Goal: Transaction & Acquisition: Book appointment/travel/reservation

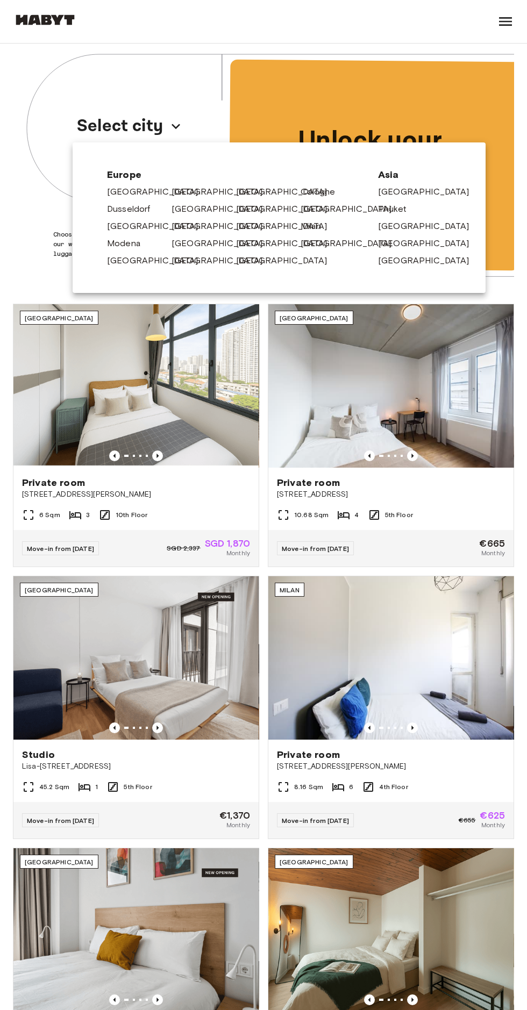
click at [180, 196] on link "[GEOGRAPHIC_DATA]" at bounding box center [222, 191] width 102 height 13
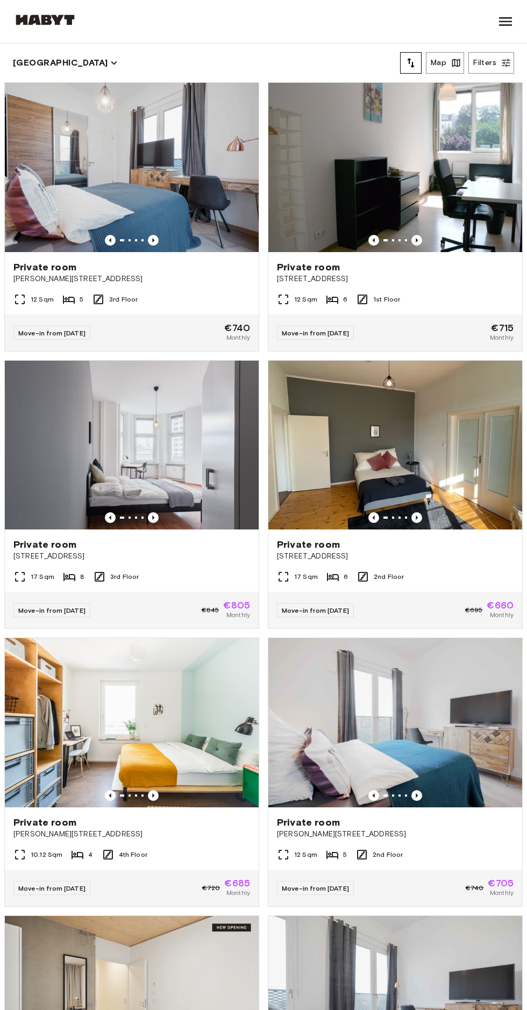
click at [204, 284] on div "Private room Klara Franke Straße 16" at bounding box center [132, 272] width 254 height 41
click at [450, 322] on div "Move-in from 20 Sep 25 €715 Monthly" at bounding box center [395, 332] width 254 height 37
click at [108, 63] on icon "button" at bounding box center [114, 63] width 12 height 12
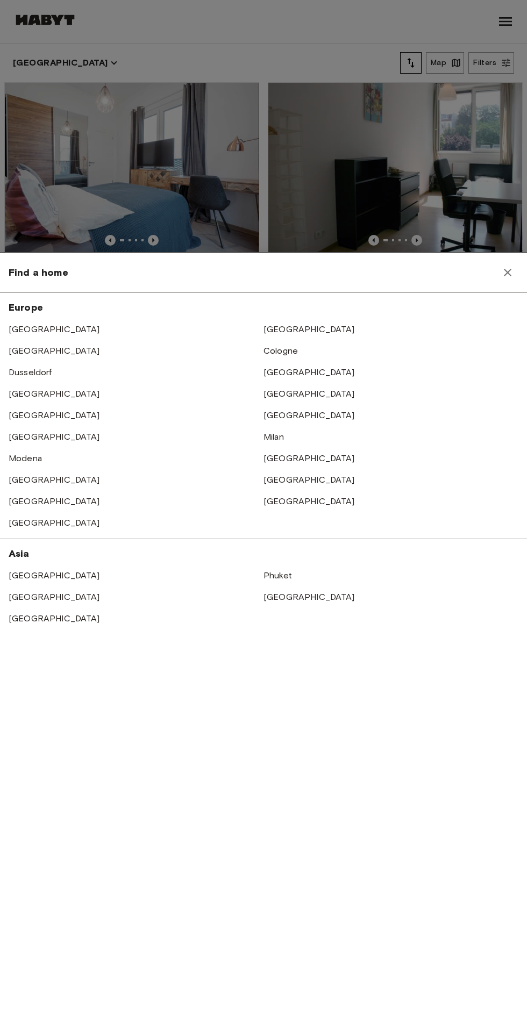
click at [285, 328] on link "[GEOGRAPHIC_DATA]" at bounding box center [308, 329] width 91 height 10
click at [281, 329] on link "[GEOGRAPHIC_DATA]" at bounding box center [308, 329] width 91 height 10
click at [274, 329] on link "[GEOGRAPHIC_DATA]" at bounding box center [308, 329] width 91 height 10
click at [507, 272] on icon "button" at bounding box center [508, 273] width 8 height 8
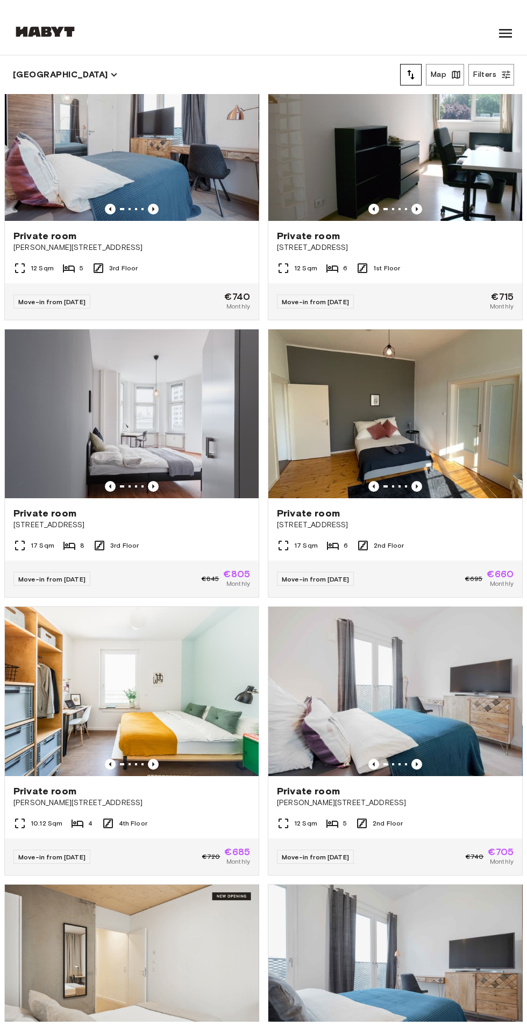
scroll to position [69, 0]
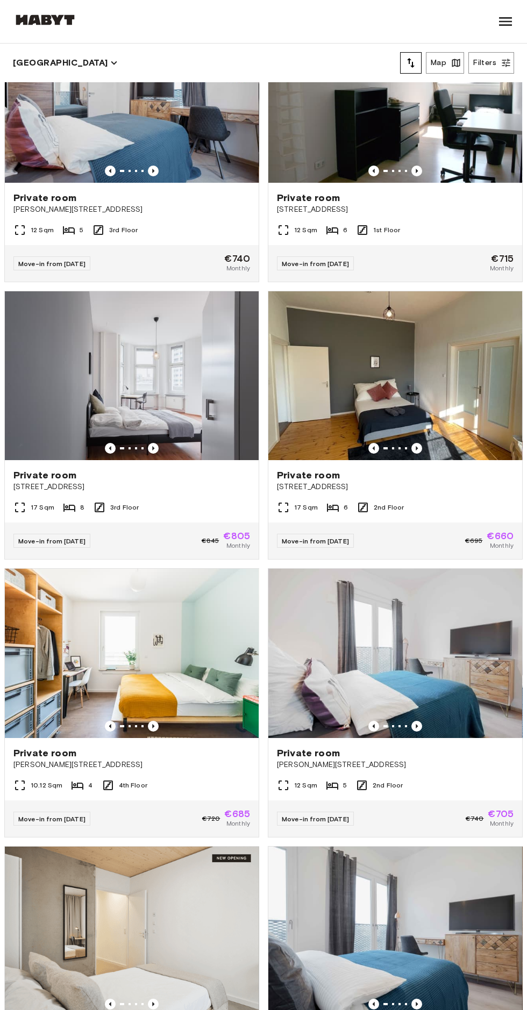
click at [471, 389] on img at bounding box center [395, 375] width 254 height 169
click at [179, 759] on span "[PERSON_NAME][STREET_ADDRESS]" at bounding box center [131, 764] width 236 height 11
click at [423, 512] on div "17 Sqm 6 2nd Floor" at bounding box center [395, 511] width 254 height 21
click at [434, 497] on div "Private room Cunostraße 70" at bounding box center [395, 480] width 254 height 41
click at [206, 774] on div "Private room Klara-Franke-Straße 20" at bounding box center [132, 758] width 254 height 41
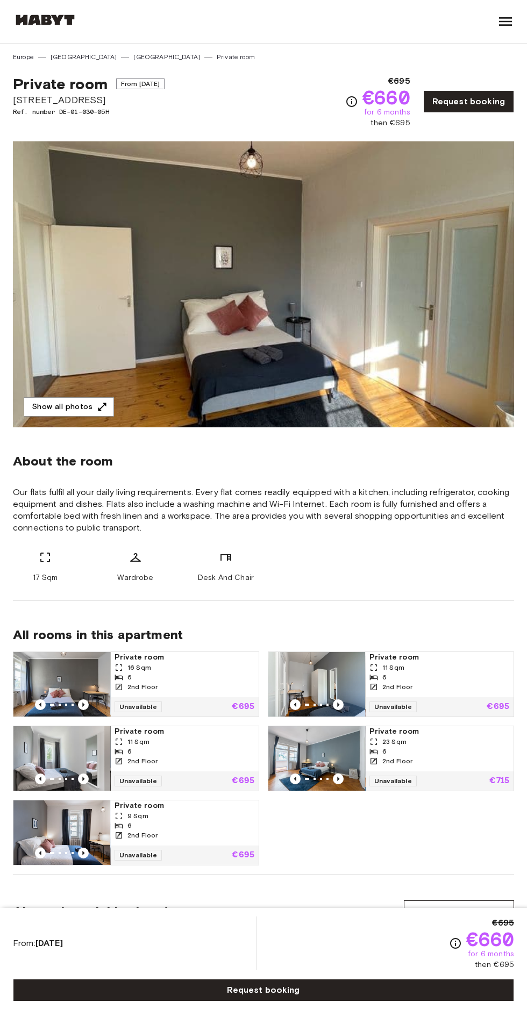
click at [99, 408] on icon "button" at bounding box center [102, 406] width 11 height 11
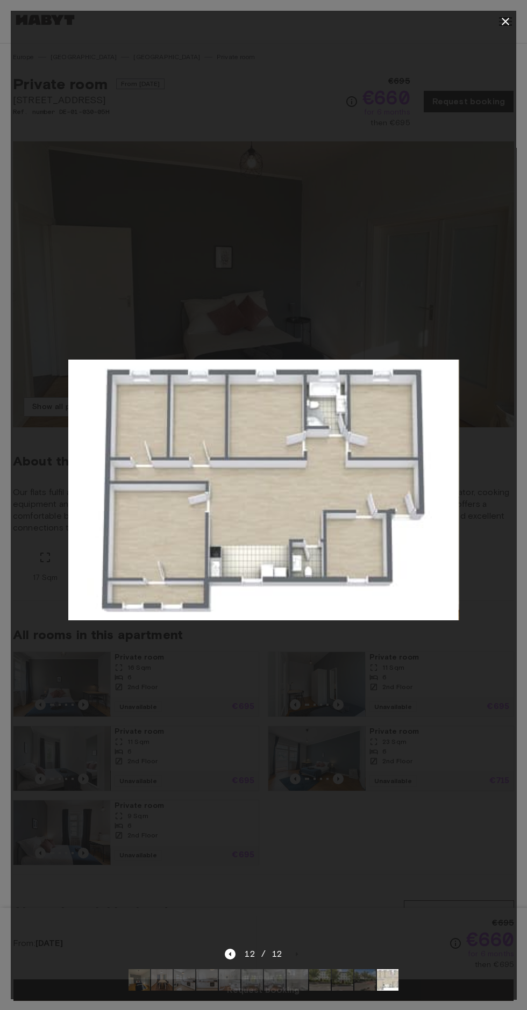
click at [495, 21] on button "button" at bounding box center [504, 21] width 21 height 21
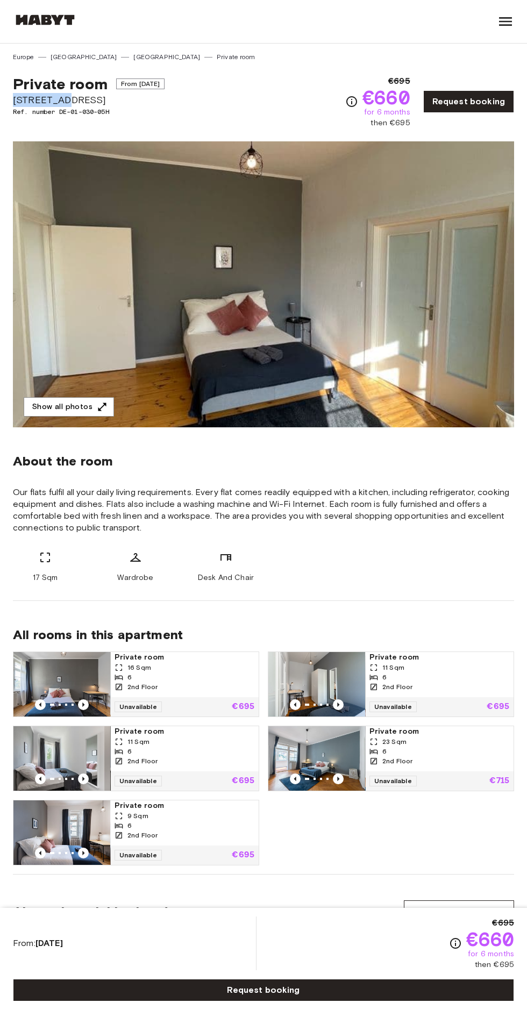
click at [189, 116] on div "Private room From Oct 5 2025 Cunostraße 70 Ref. number DE-01-030-05H €695 €660 …" at bounding box center [263, 95] width 501 height 67
copy div "Private room From Oct 5 2025 Cunostraße 70"
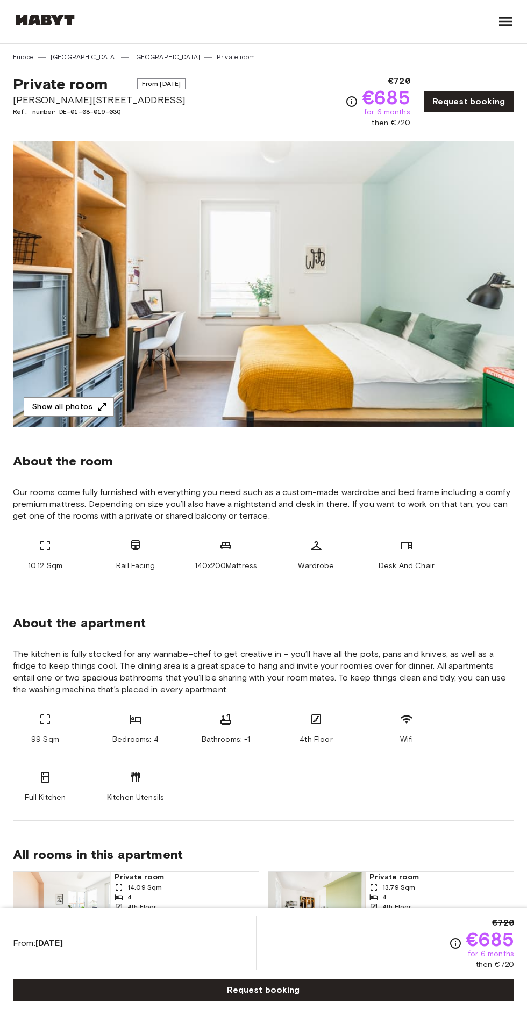
click at [93, 405] on button "Show all photos" at bounding box center [69, 407] width 90 height 20
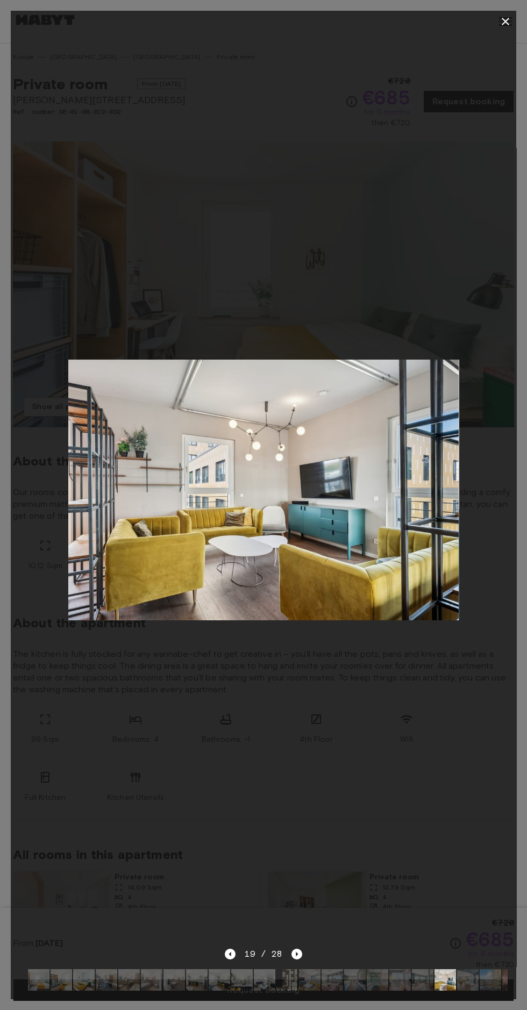
click at [508, 21] on icon "button" at bounding box center [505, 21] width 13 height 13
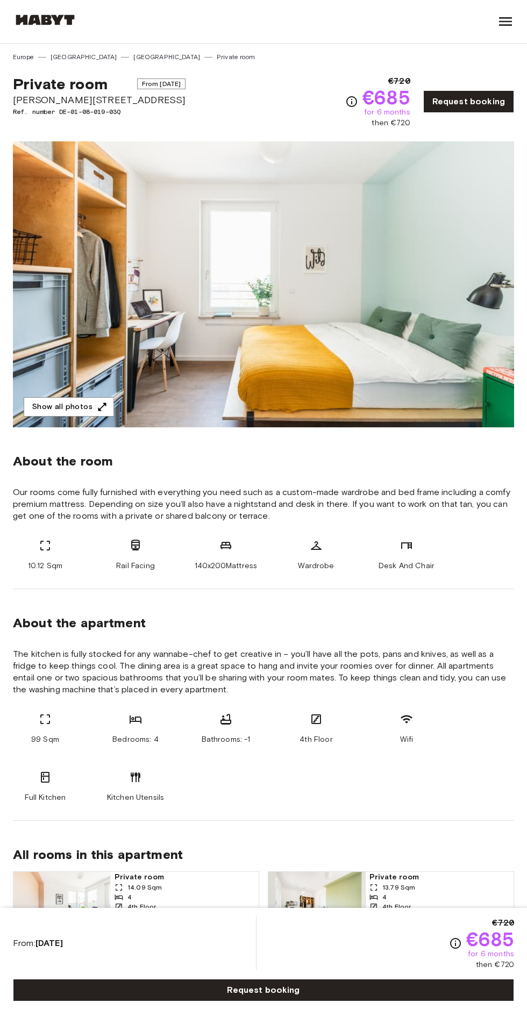
click at [505, 21] on icon at bounding box center [505, 21] width 13 height 9
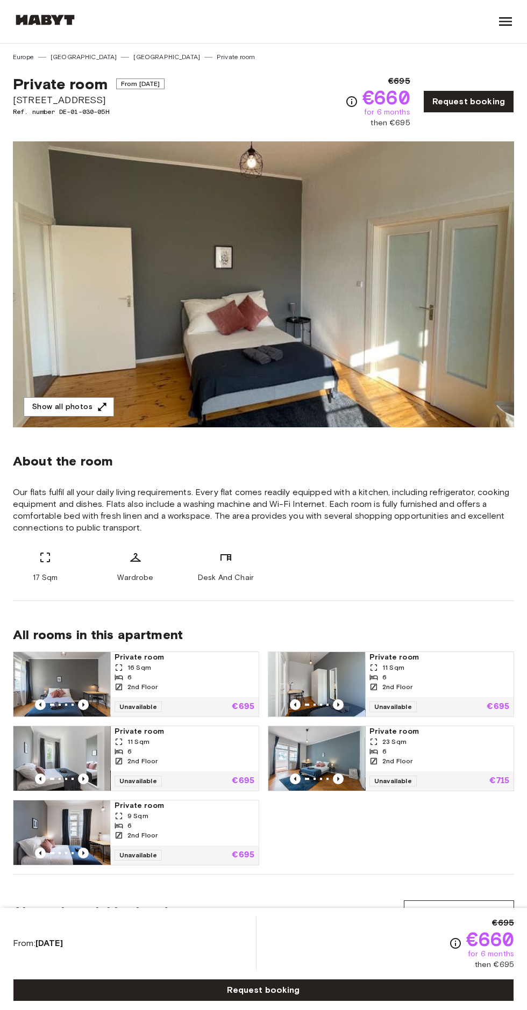
click at [48, 412] on button "Show all photos" at bounding box center [69, 407] width 90 height 20
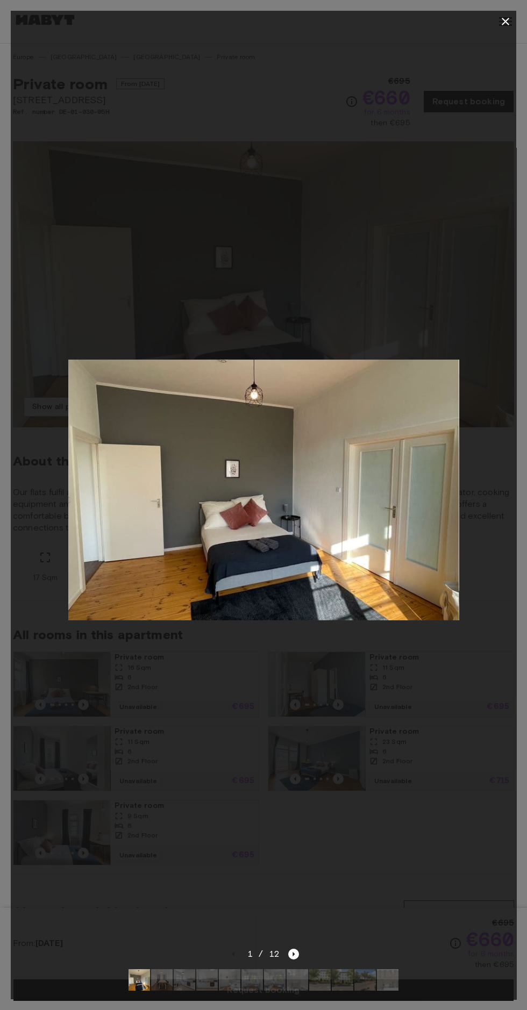
click at [480, 32] on div at bounding box center [263, 21] width 505 height 21
click at [502, 29] on button "button" at bounding box center [504, 21] width 21 height 21
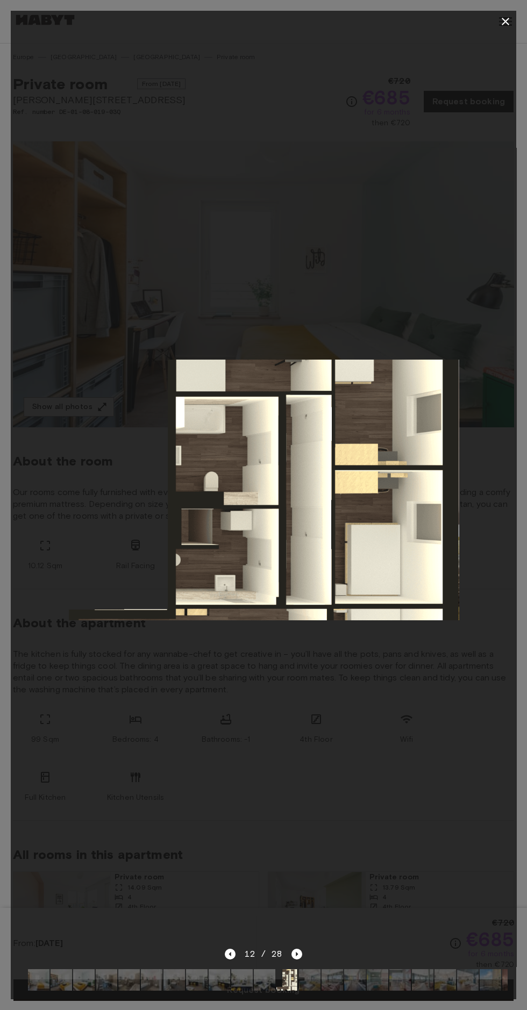
click at [499, 27] on icon "button" at bounding box center [505, 21] width 13 height 13
